Goal: Task Accomplishment & Management: Manage account settings

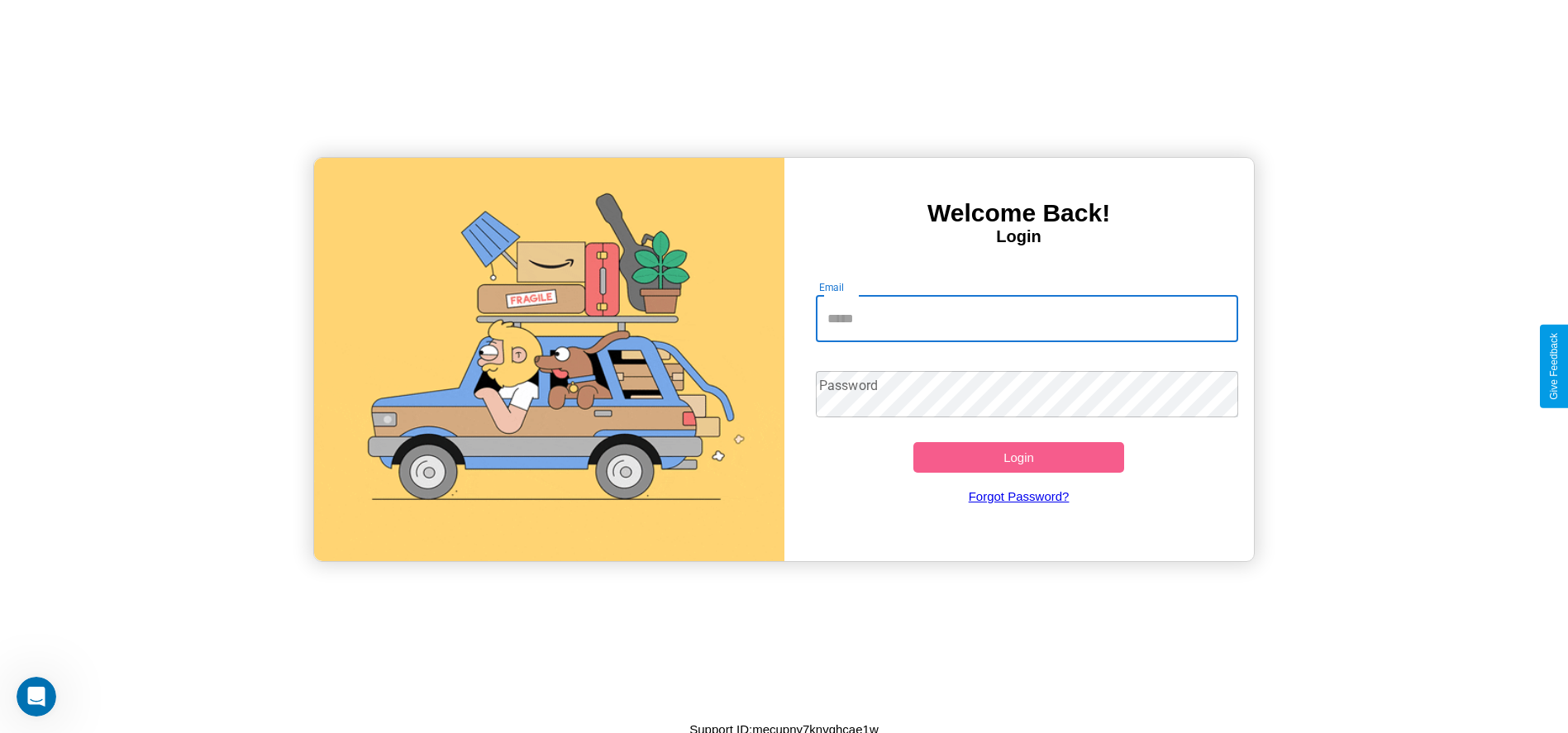
click at [1026, 318] on input "Email" at bounding box center [1026, 318] width 423 height 46
type input "**********"
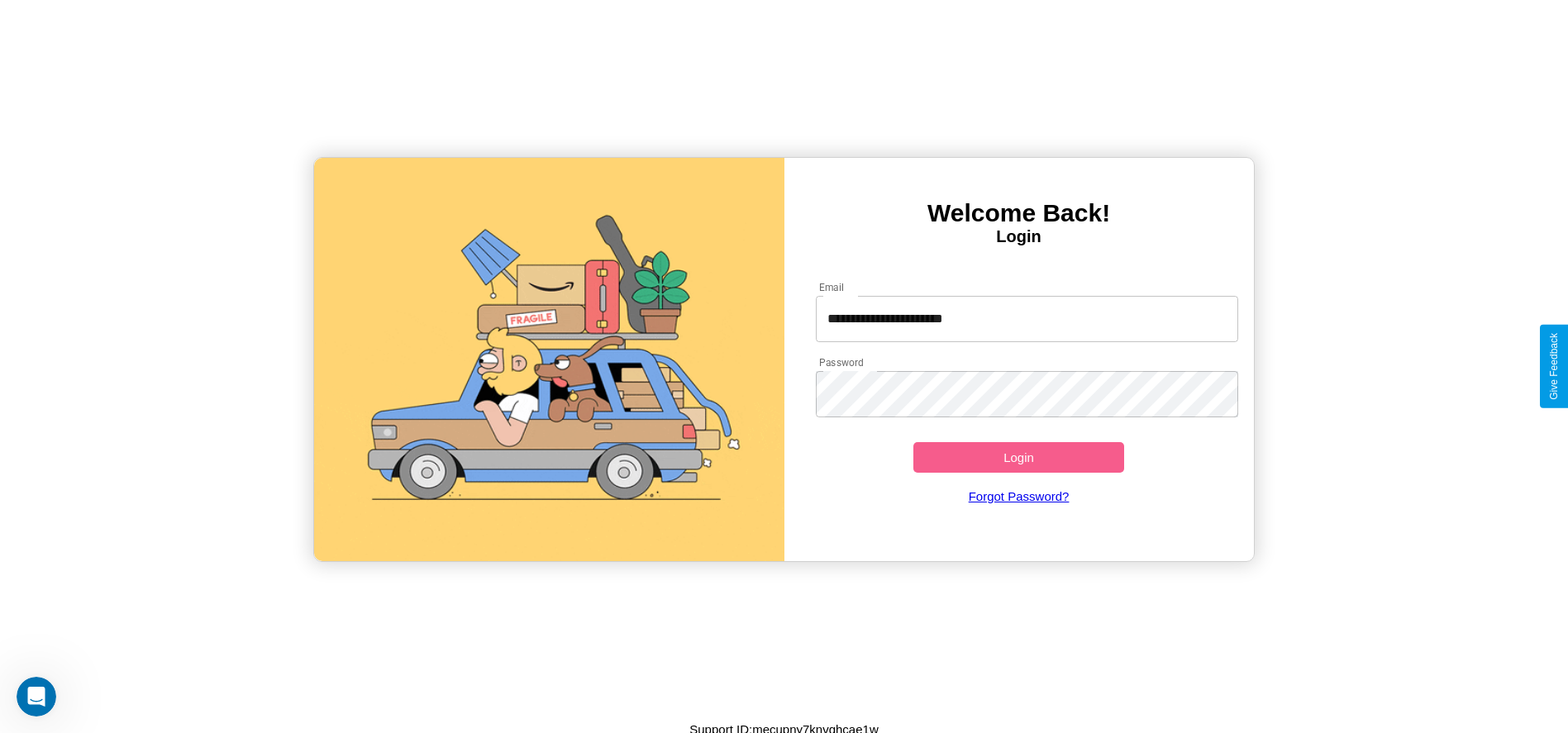
click at [1018, 457] on button "Login" at bounding box center [1019, 457] width 212 height 31
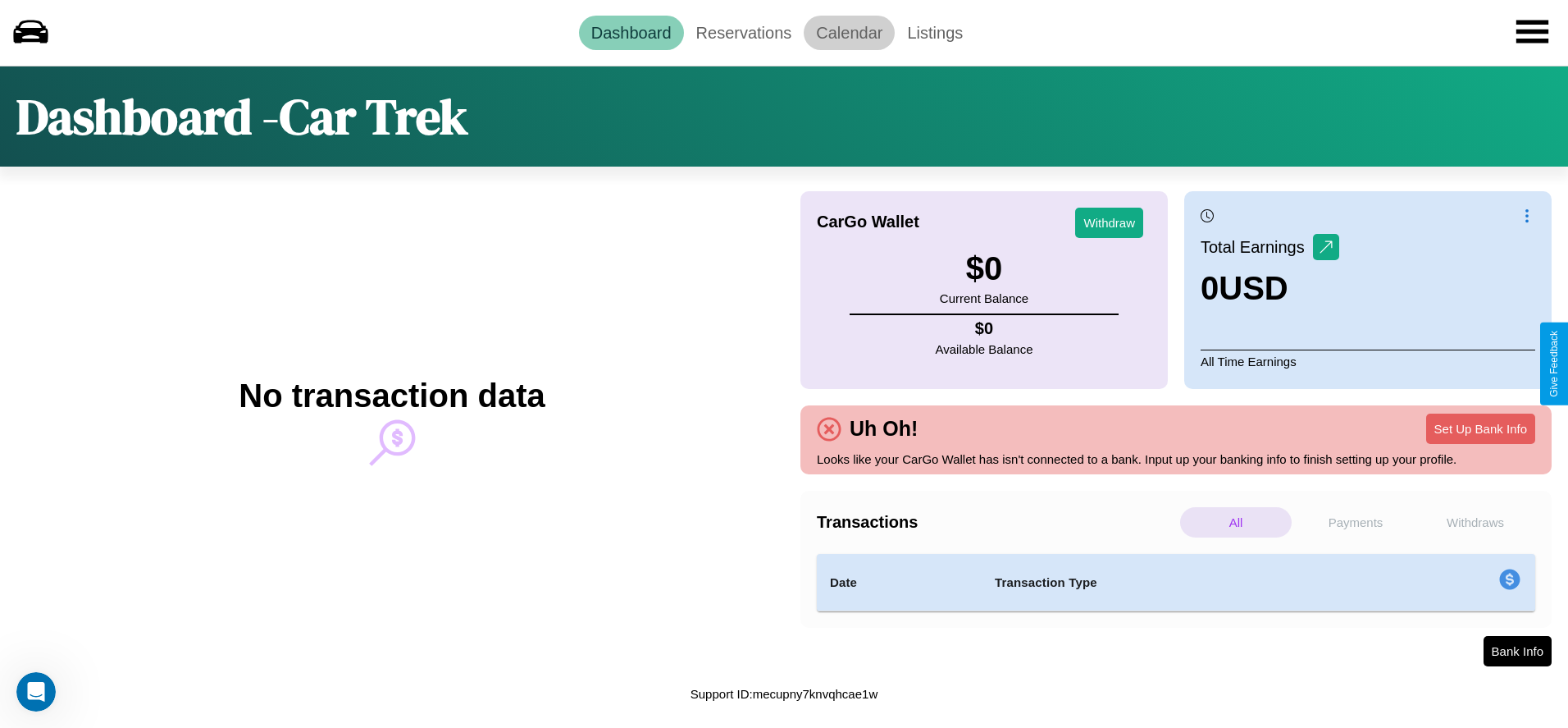
click at [848, 32] on link "Calendar" at bounding box center [849, 33] width 91 height 35
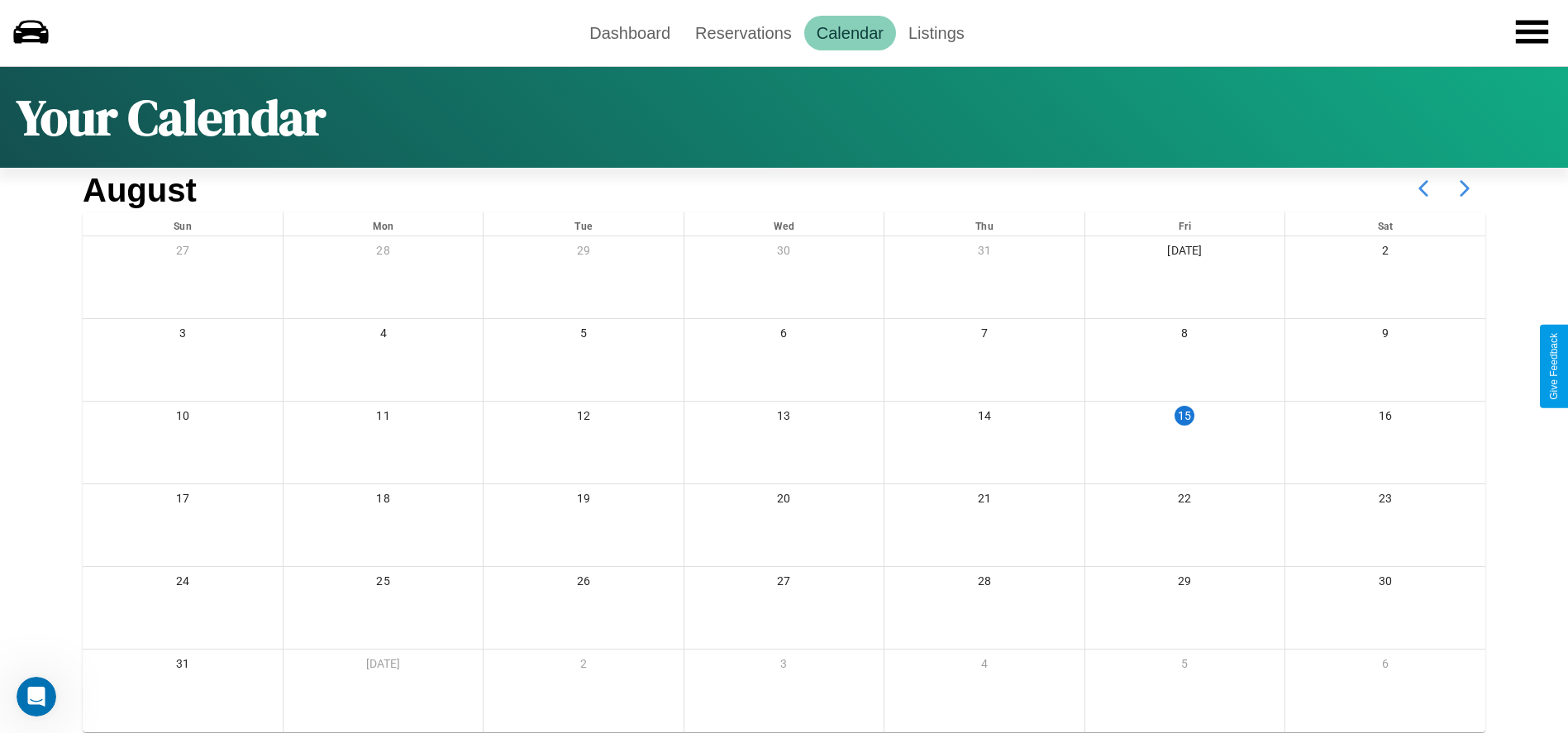
click at [1465, 188] on icon at bounding box center [1464, 188] width 41 height 41
click at [743, 32] on link "Reservations" at bounding box center [743, 33] width 122 height 35
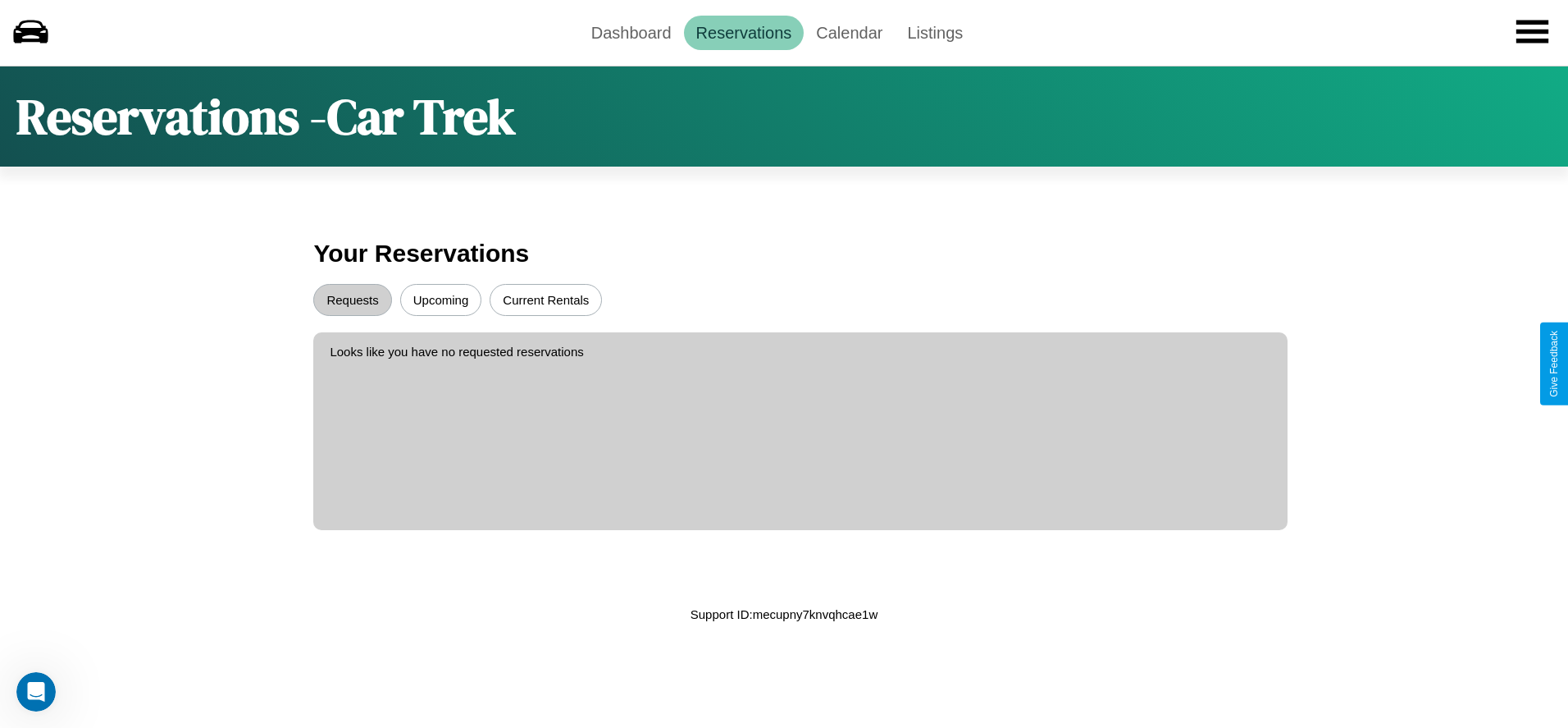
click at [440, 300] on button "Upcoming" at bounding box center [441, 300] width 82 height 32
click at [352, 300] on button "Requests" at bounding box center [352, 300] width 78 height 32
